Goal: Task Accomplishment & Management: Use online tool/utility

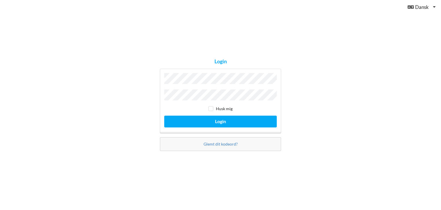
click at [164, 115] on button "Login" at bounding box center [220, 121] width 113 height 12
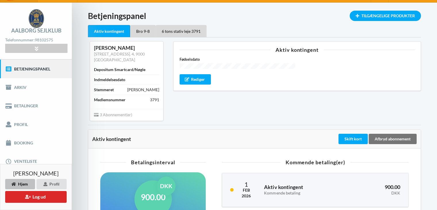
scroll to position [9, 0]
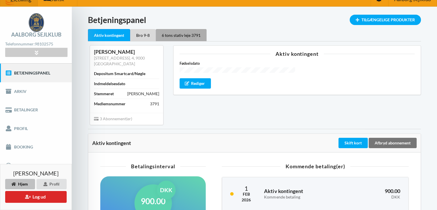
click at [167, 34] on div "6 tons stativ leje 3791" at bounding box center [181, 35] width 51 height 12
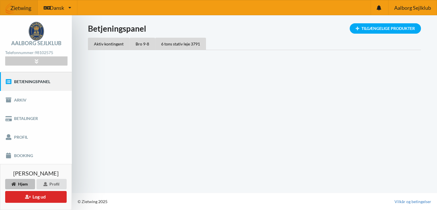
scroll to position [0, 0]
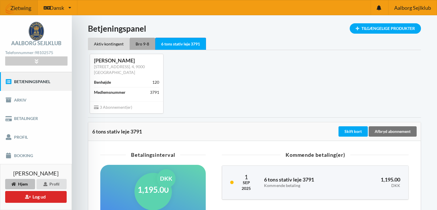
click at [141, 42] on div "Bro 9-8" at bounding box center [142, 44] width 26 height 12
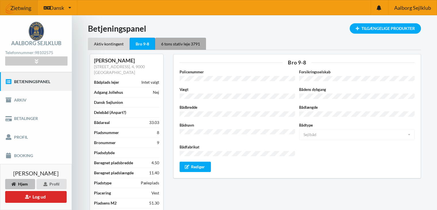
click at [180, 45] on div "6 tons stativ leje 3791" at bounding box center [180, 44] width 51 height 12
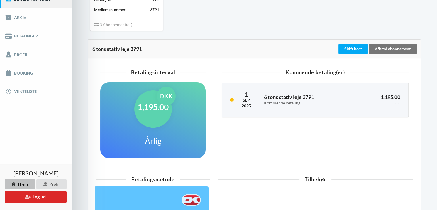
scroll to position [86, 0]
